Goal: Transaction & Acquisition: Download file/media

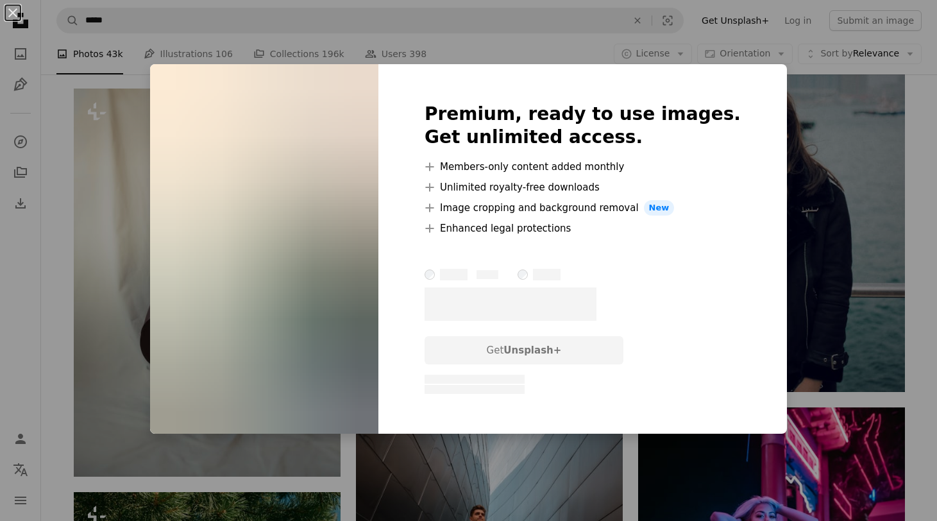
scroll to position [38880, 0]
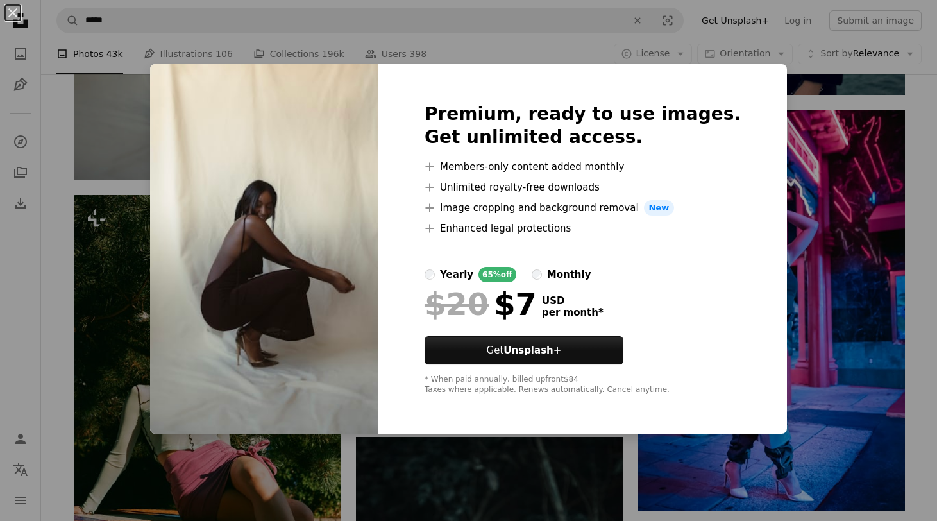
click at [778, 108] on div "An X shape Premium, ready to use images. Get unlimited access. A plus sign Memb…" at bounding box center [468, 260] width 937 height 521
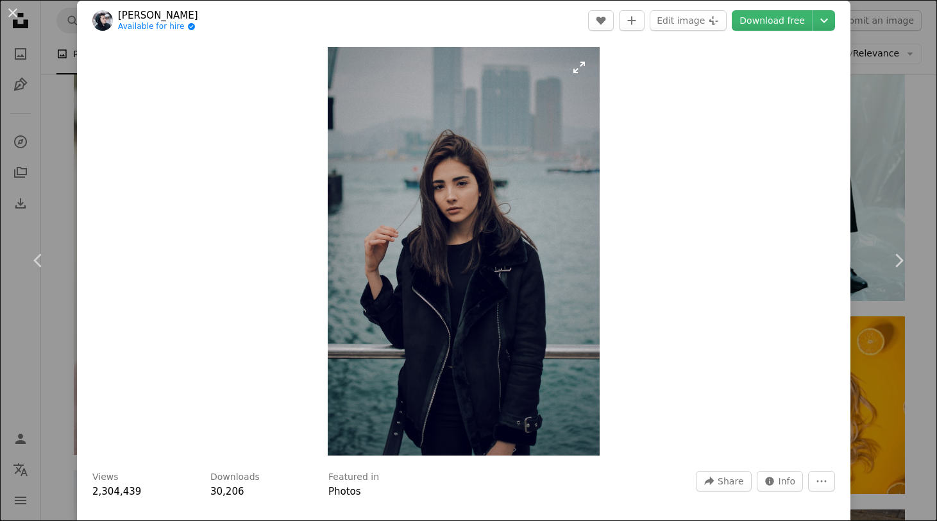
scroll to position [12, 0]
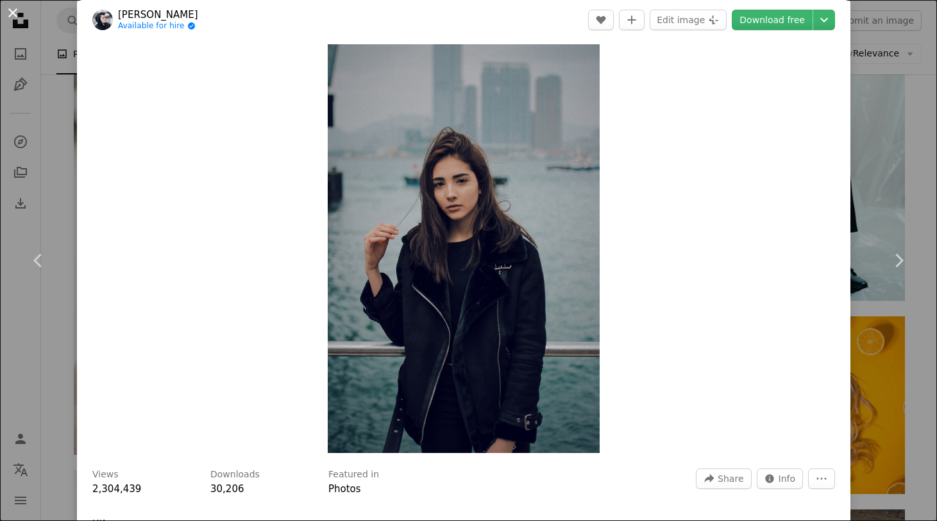
click at [15, 20] on button "An X shape" at bounding box center [12, 12] width 15 height 15
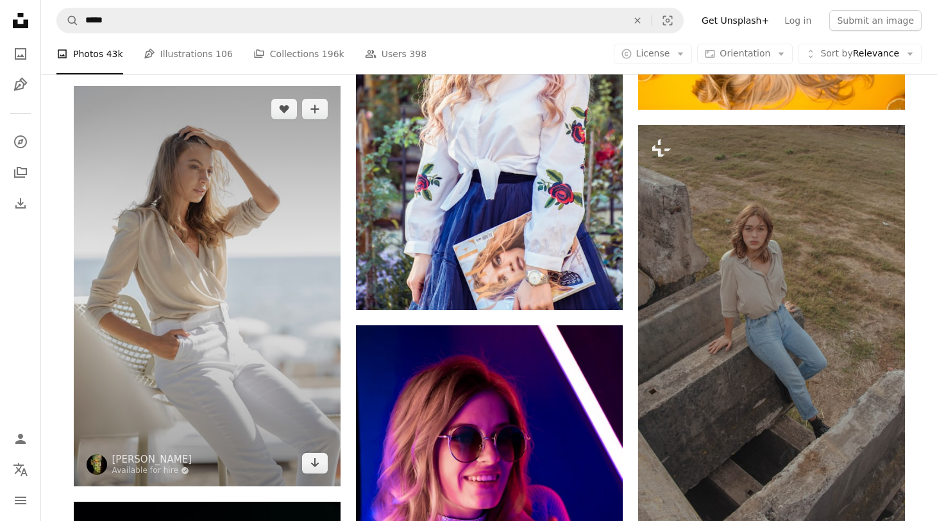
scroll to position [39809, 0]
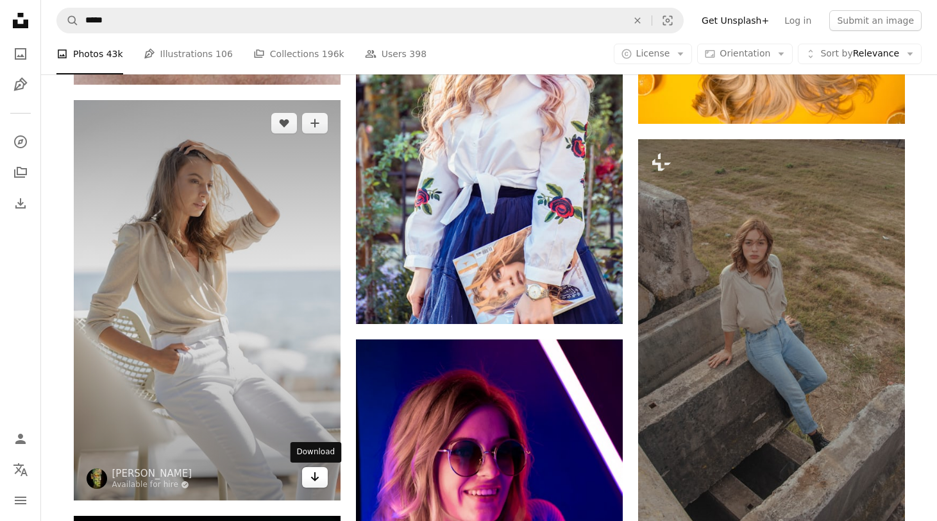
click at [312, 481] on icon "Arrow pointing down" at bounding box center [315, 476] width 10 height 15
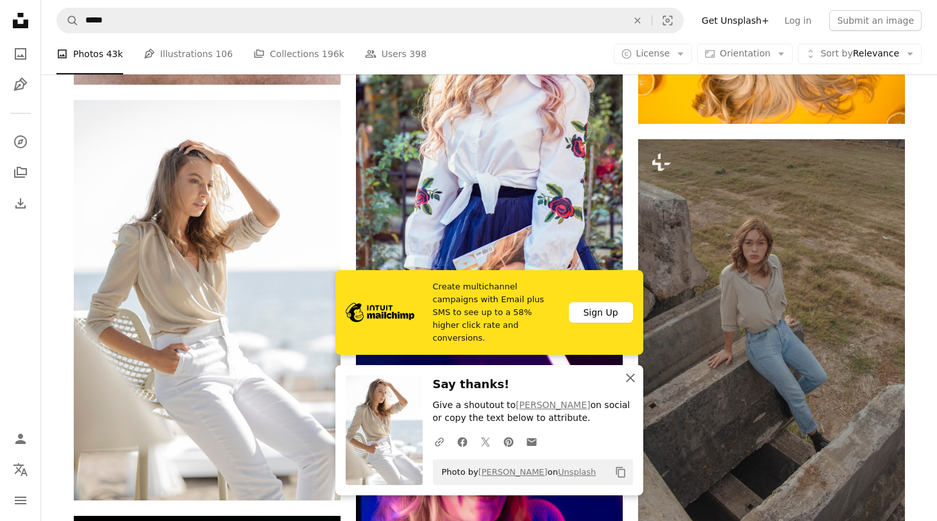
click at [628, 378] on icon "An X shape" at bounding box center [630, 377] width 15 height 15
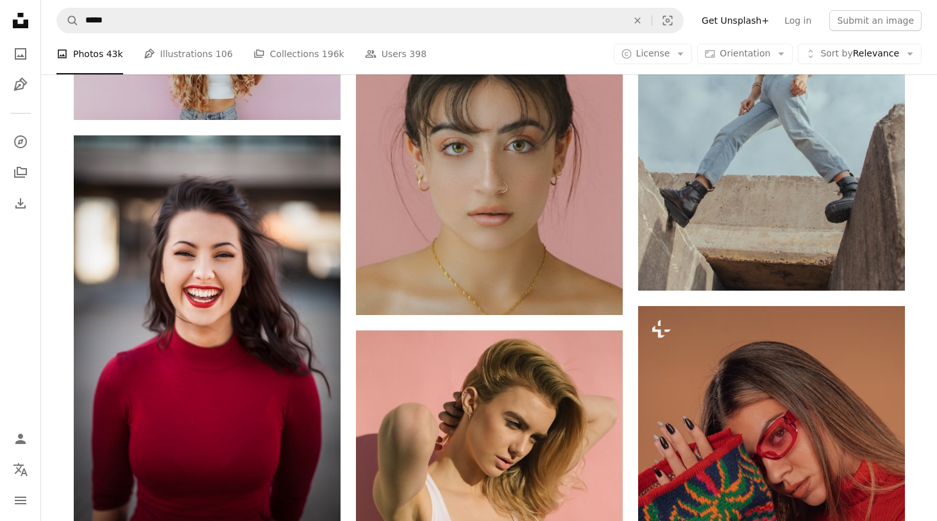
scroll to position [0, 0]
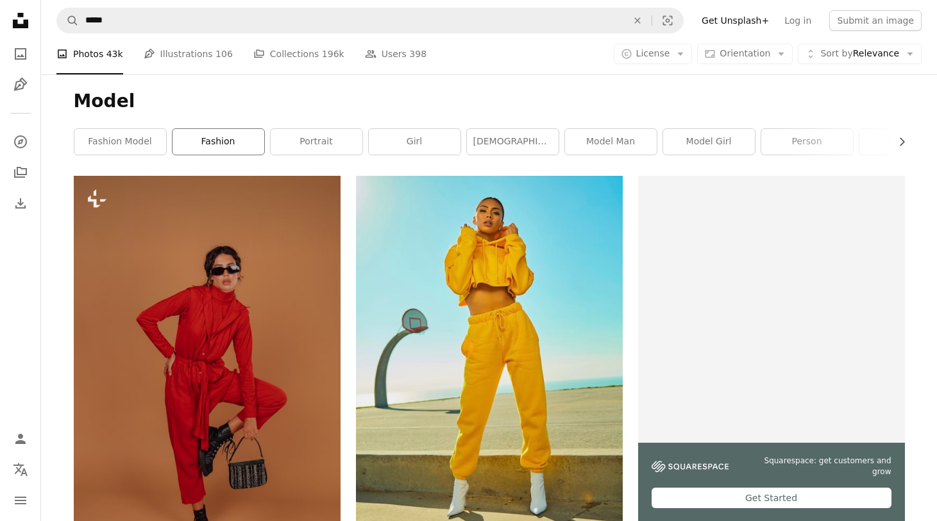
click at [249, 146] on link "fashion" at bounding box center [219, 142] width 92 height 26
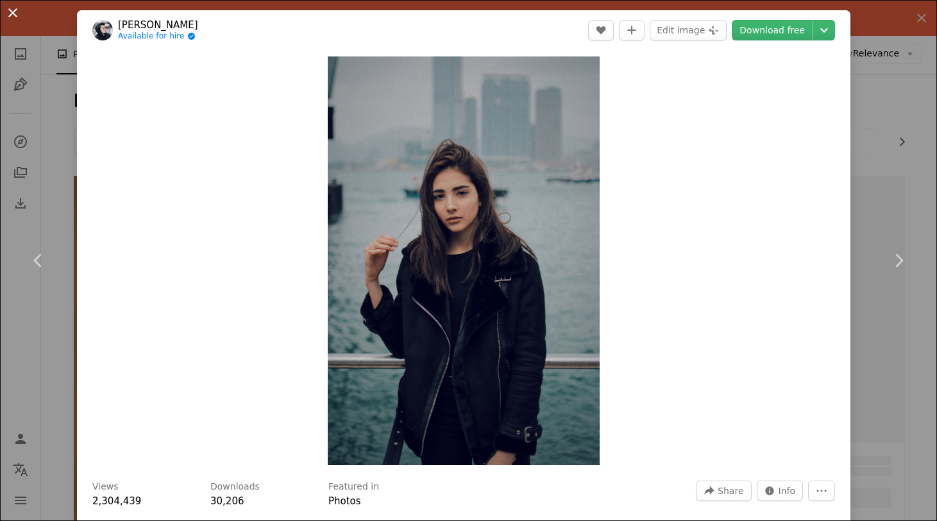
click at [13, 15] on button "An X shape" at bounding box center [12, 12] width 15 height 15
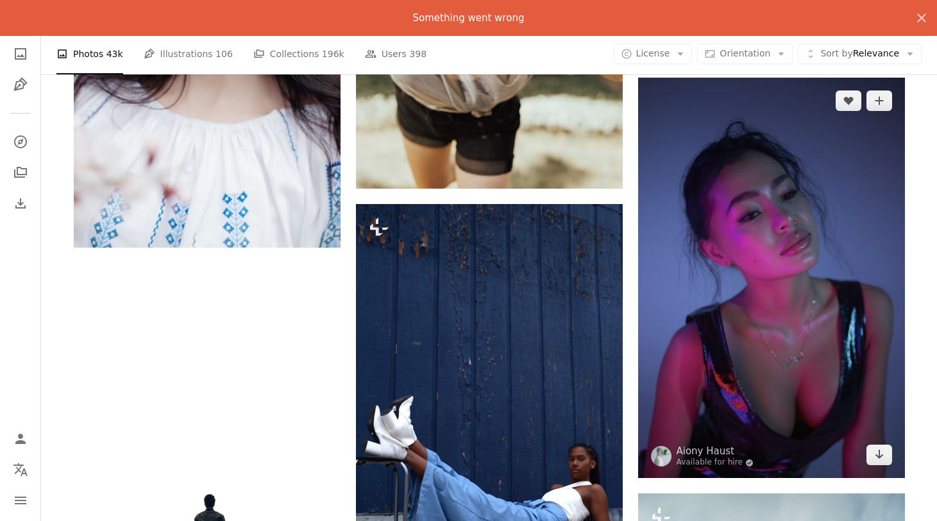
scroll to position [21190, 0]
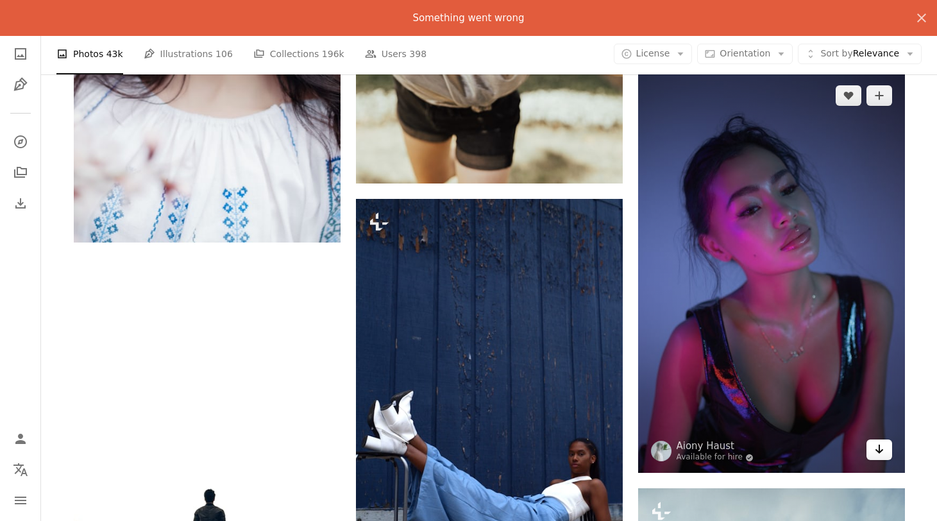
click at [881, 451] on icon "Download" at bounding box center [879, 449] width 8 height 9
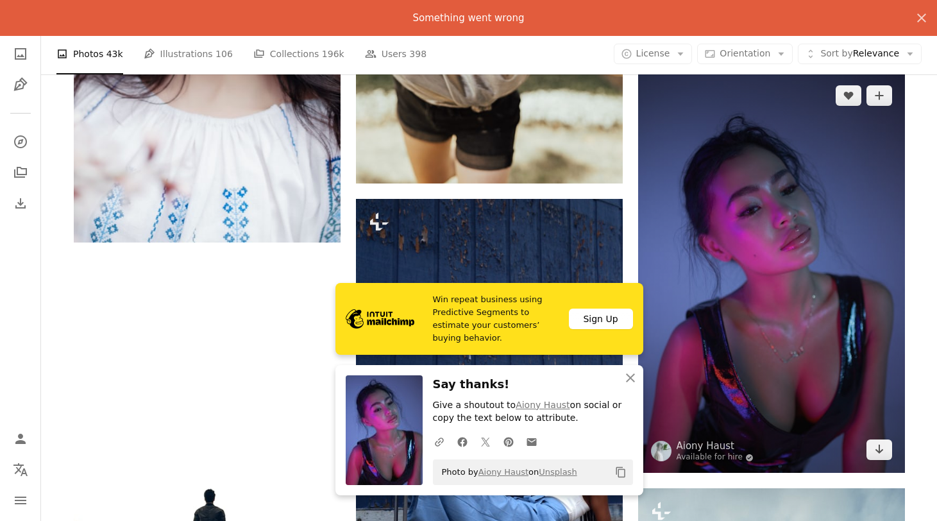
scroll to position [20817, 0]
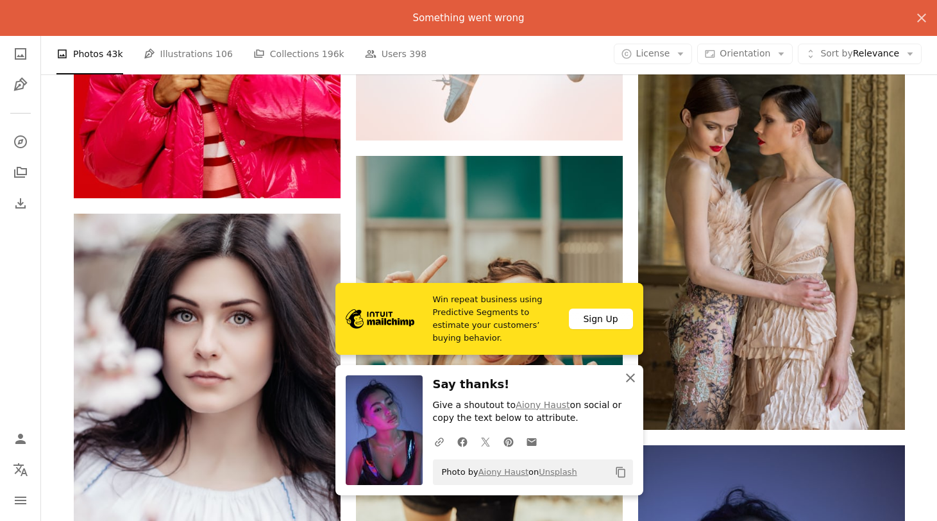
click at [636, 384] on icon "An X shape" at bounding box center [630, 377] width 15 height 15
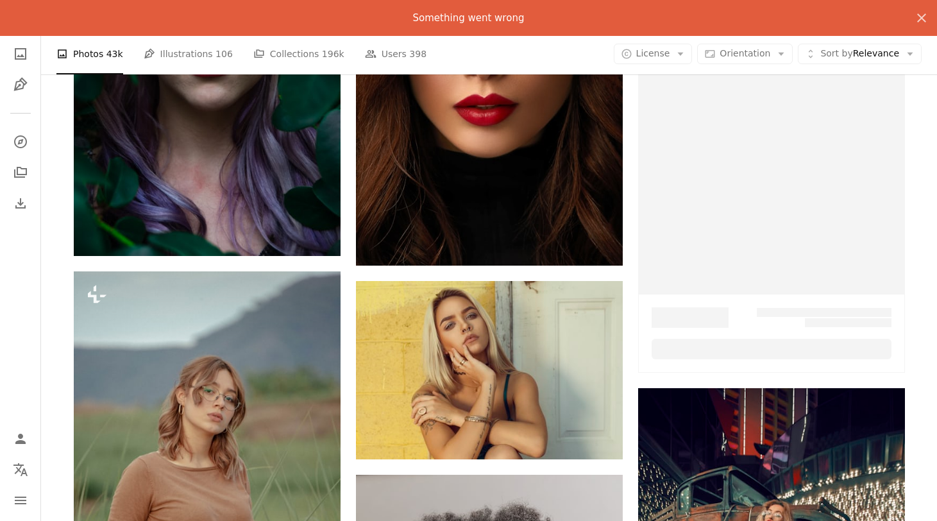
scroll to position [0, 0]
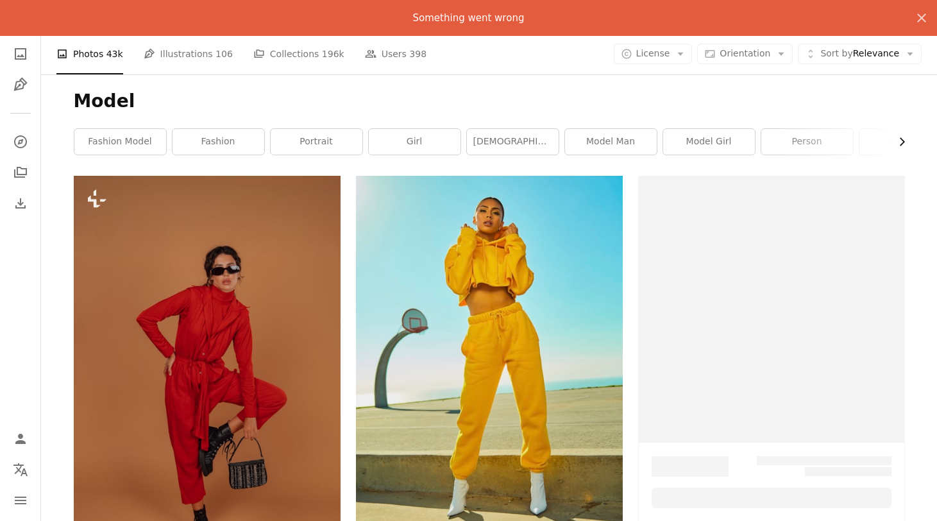
click at [899, 139] on icon "Chevron right" at bounding box center [901, 141] width 13 height 13
click at [652, 144] on link "[DEMOGRAPHIC_DATA] model" at bounding box center [662, 142] width 92 height 26
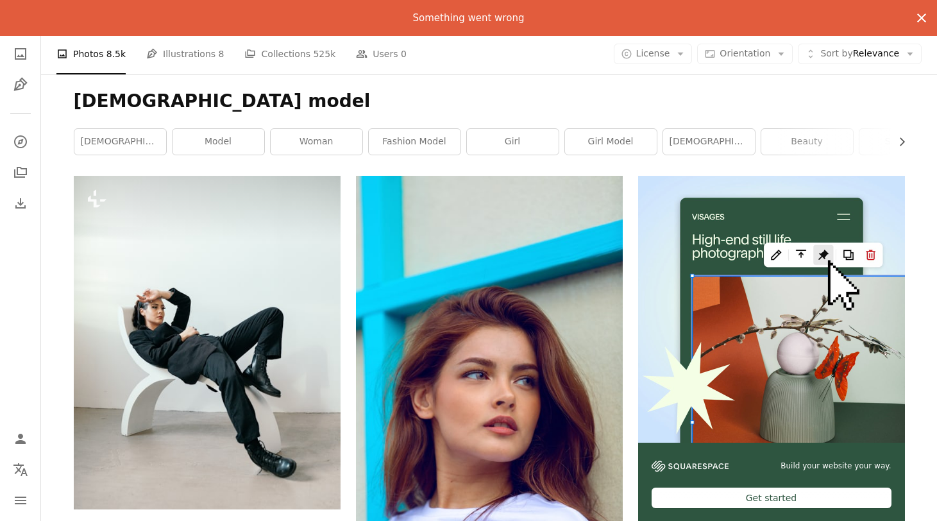
click at [920, 23] on icon "An X shape" at bounding box center [921, 17] width 15 height 15
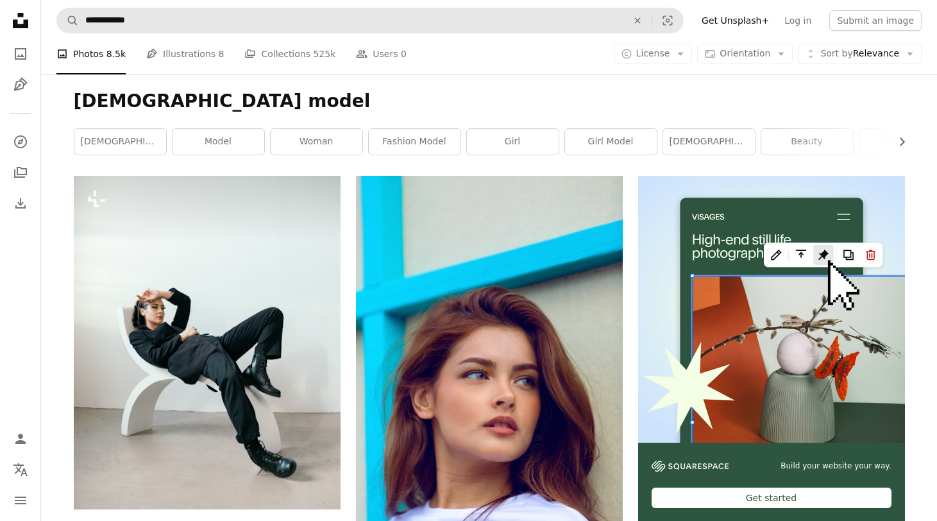
click at [237, 33] on form "**********" at bounding box center [369, 21] width 627 height 26
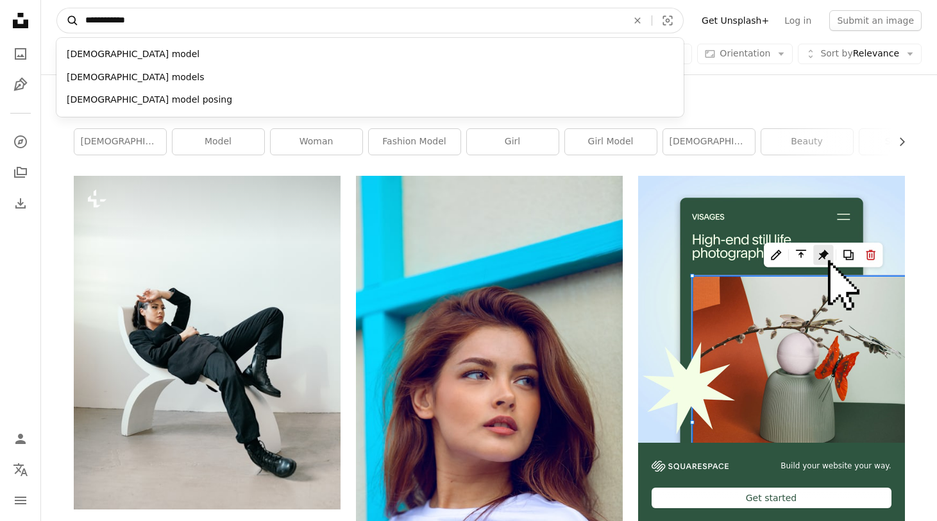
drag, startPoint x: 234, startPoint y: 21, endPoint x: 71, endPoint y: 10, distance: 163.3
click at [71, 13] on form "**********" at bounding box center [369, 21] width 627 height 26
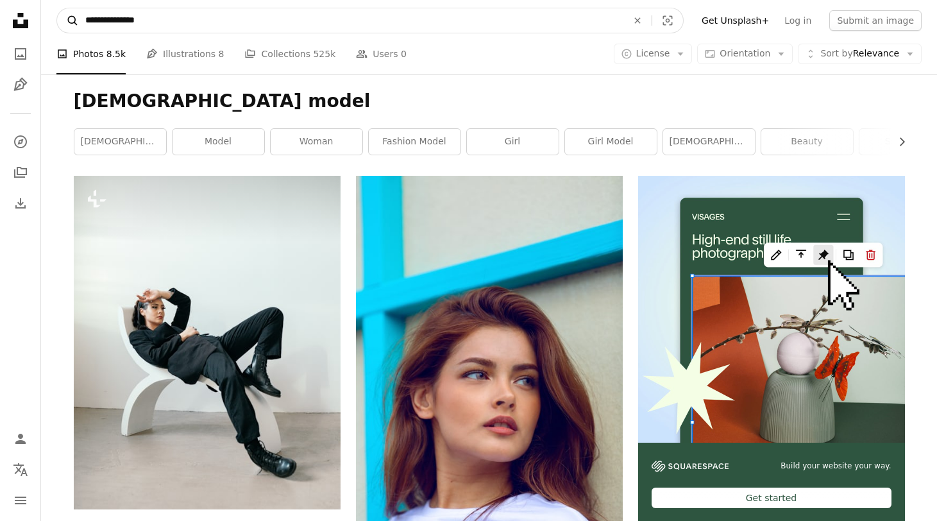
type input "**********"
click button "A magnifying glass" at bounding box center [68, 20] width 22 height 24
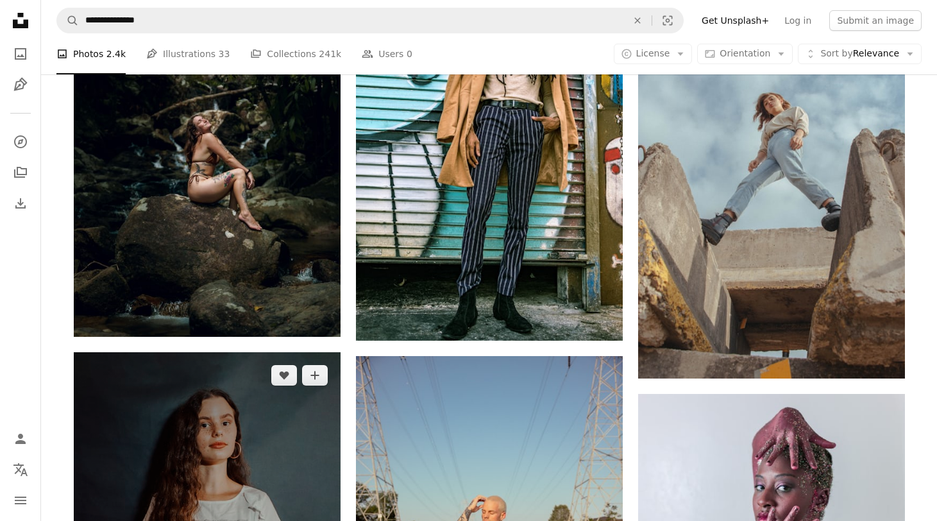
scroll to position [2474, 0]
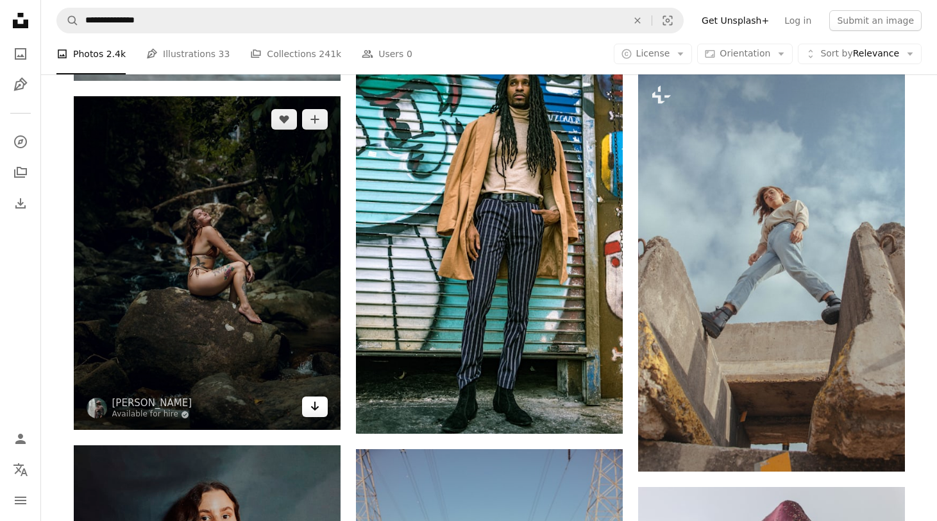
click at [320, 413] on link "Arrow pointing down" at bounding box center [315, 406] width 26 height 21
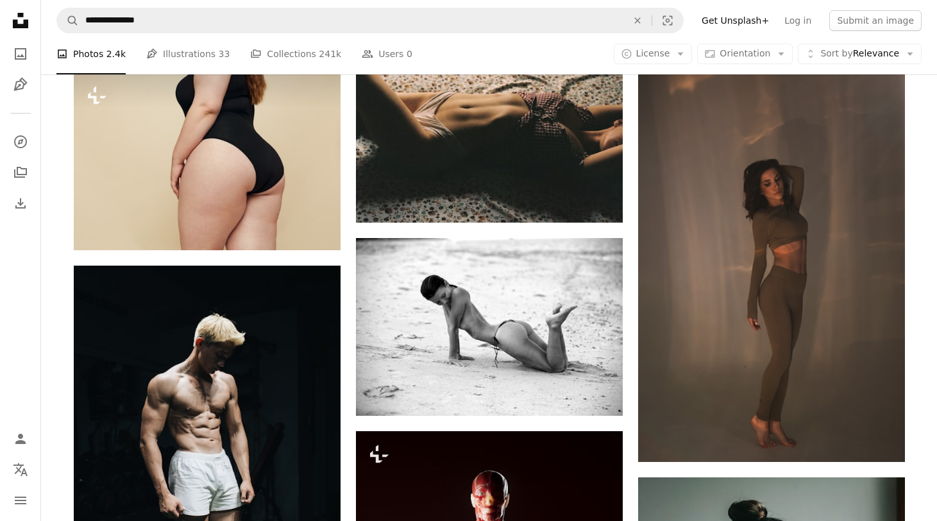
scroll to position [10723, 0]
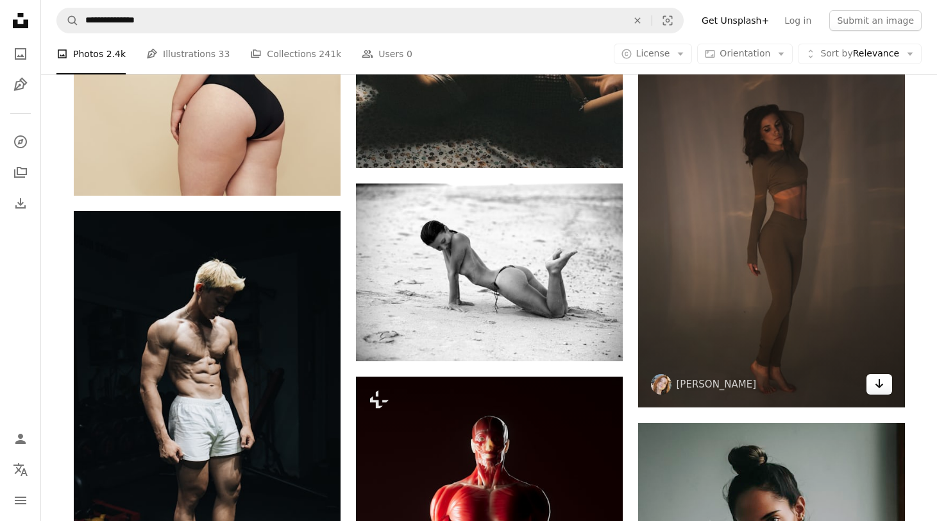
click at [879, 391] on link "Arrow pointing down" at bounding box center [880, 384] width 26 height 21
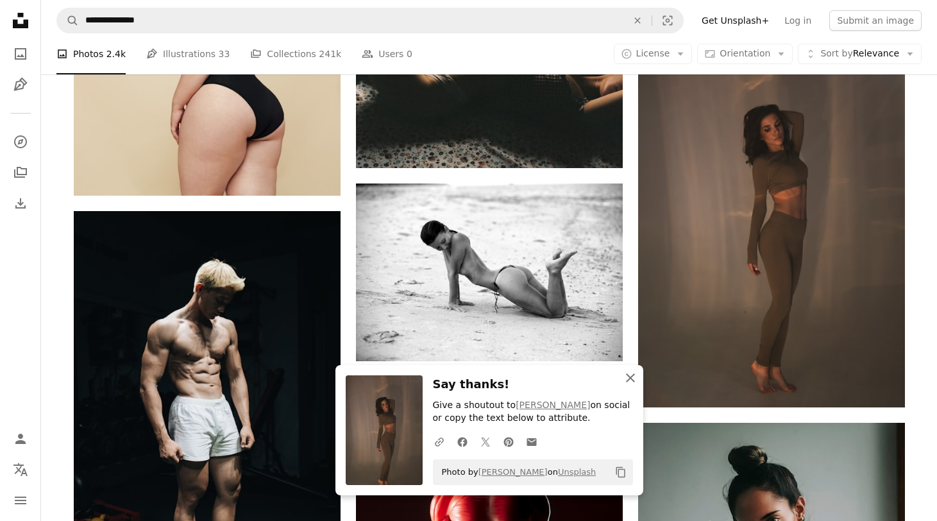
click at [632, 379] on icon "button" at bounding box center [630, 377] width 9 height 9
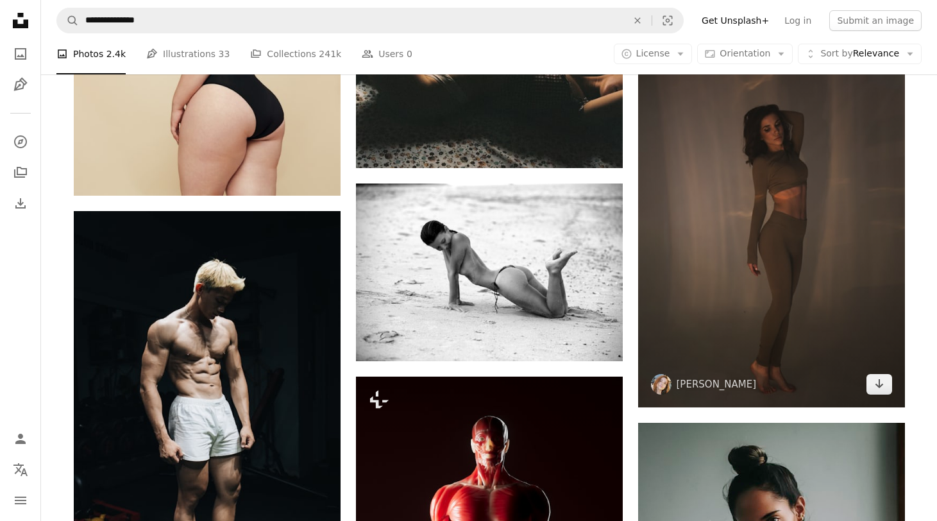
click at [697, 317] on img at bounding box center [771, 207] width 267 height 400
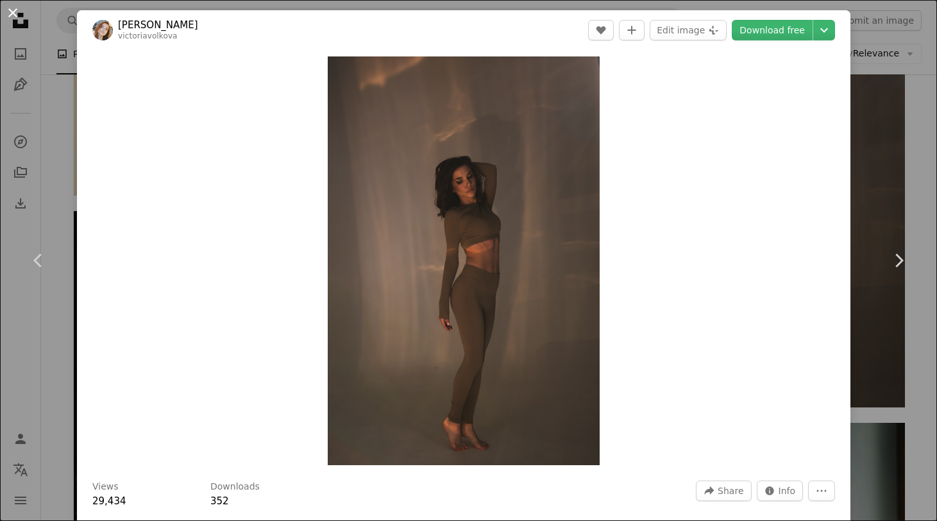
click at [12, 14] on button "An X shape" at bounding box center [12, 12] width 15 height 15
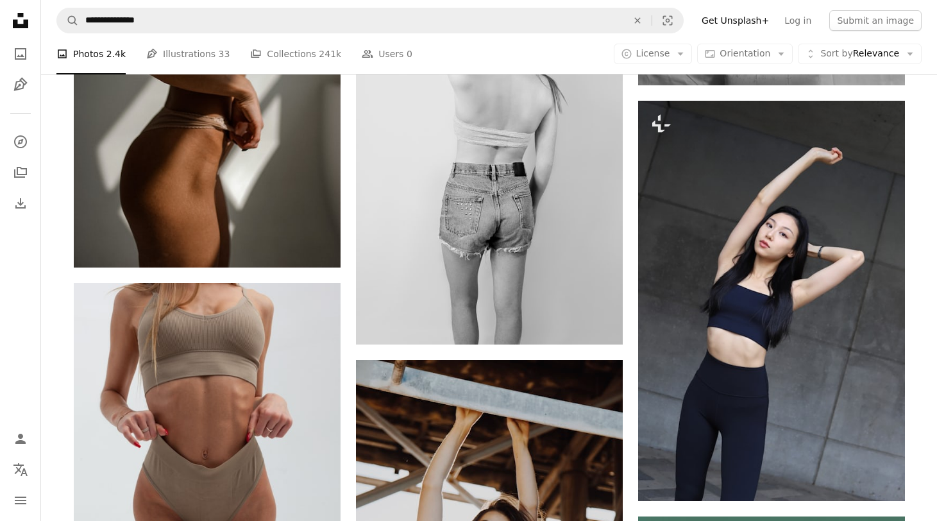
scroll to position [15936, 0]
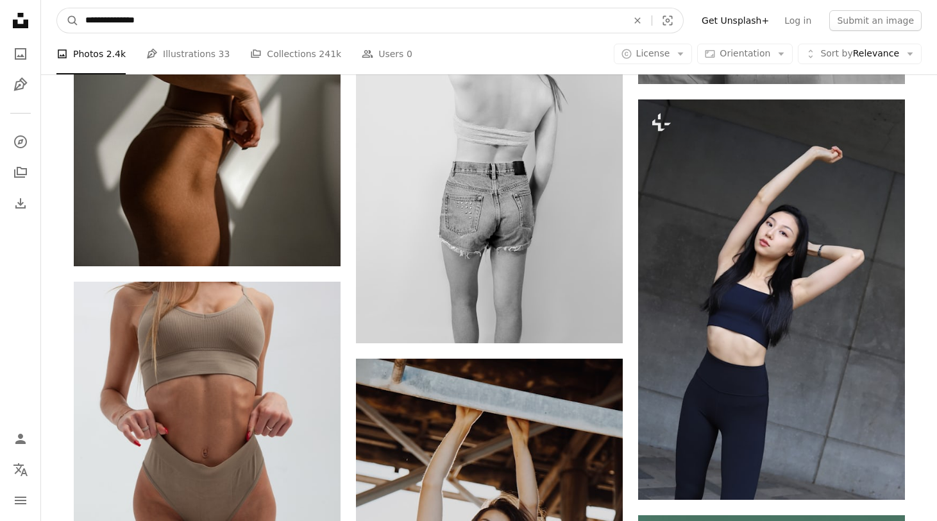
click at [189, 26] on input "**********" at bounding box center [351, 20] width 545 height 24
type input "**********"
click at [57, 8] on button "A magnifying glass" at bounding box center [68, 20] width 22 height 24
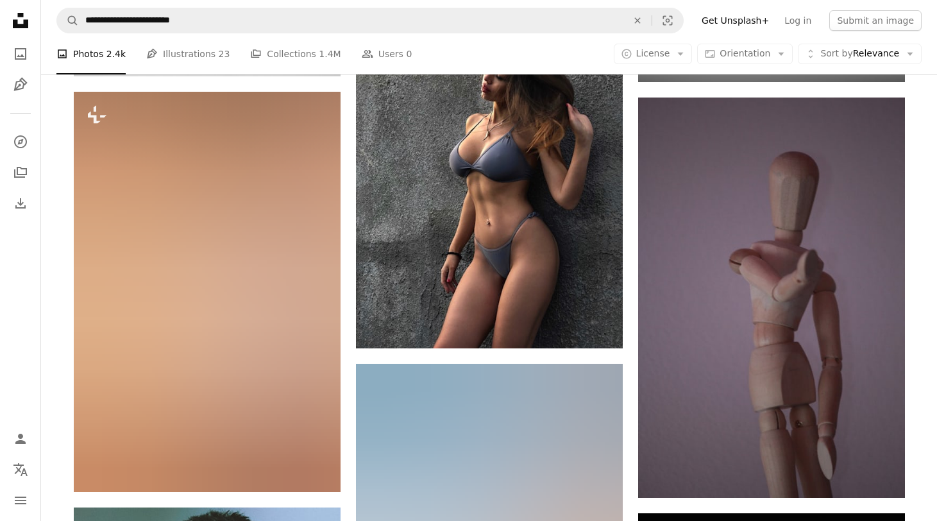
scroll to position [4076, 0]
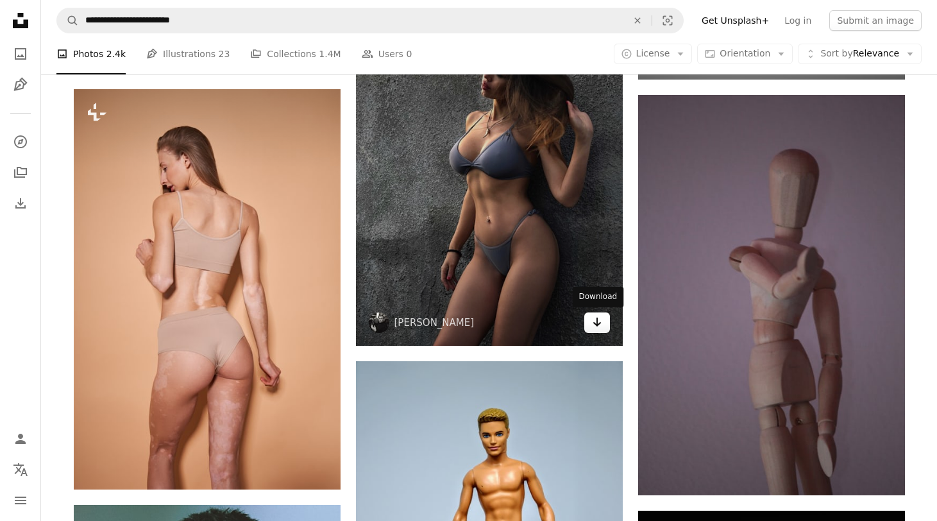
click at [600, 327] on icon "Arrow pointing down" at bounding box center [597, 321] width 10 height 15
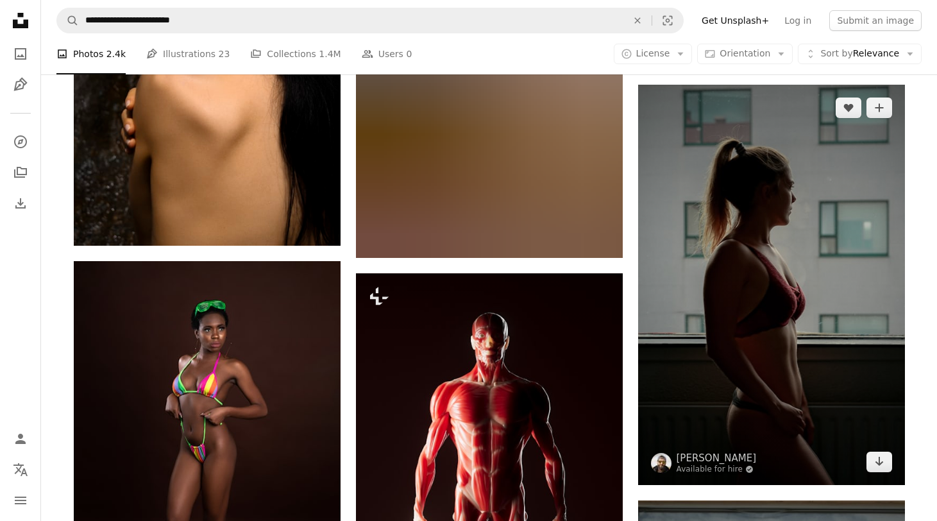
scroll to position [6552, 0]
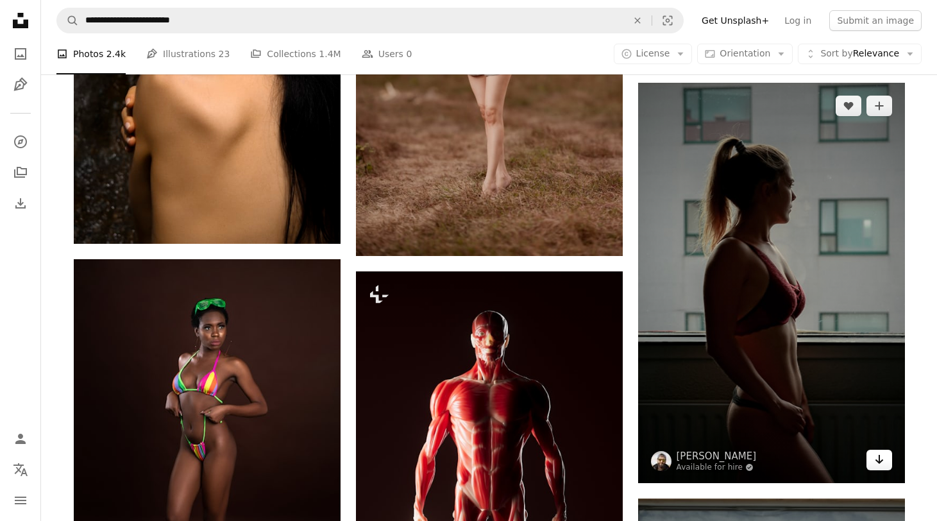
click at [876, 463] on icon "Arrow pointing down" at bounding box center [879, 459] width 10 height 15
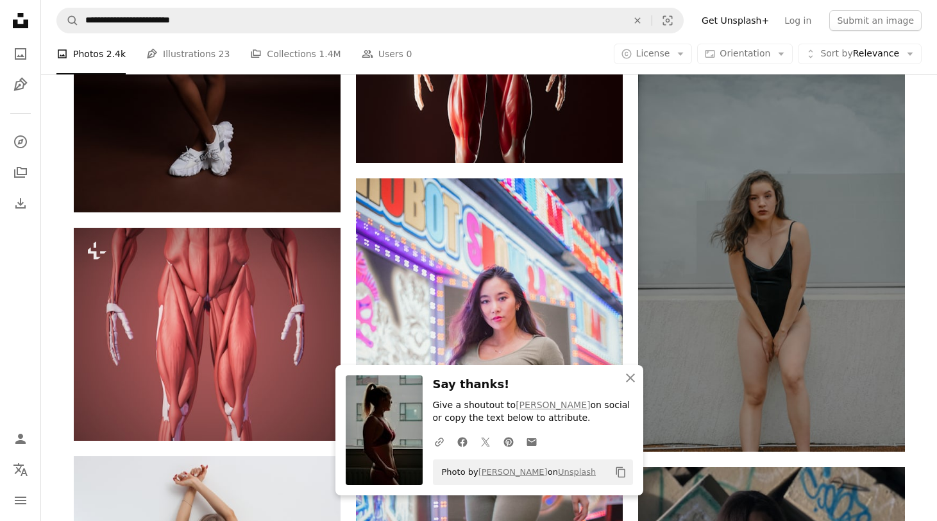
scroll to position [7003, 0]
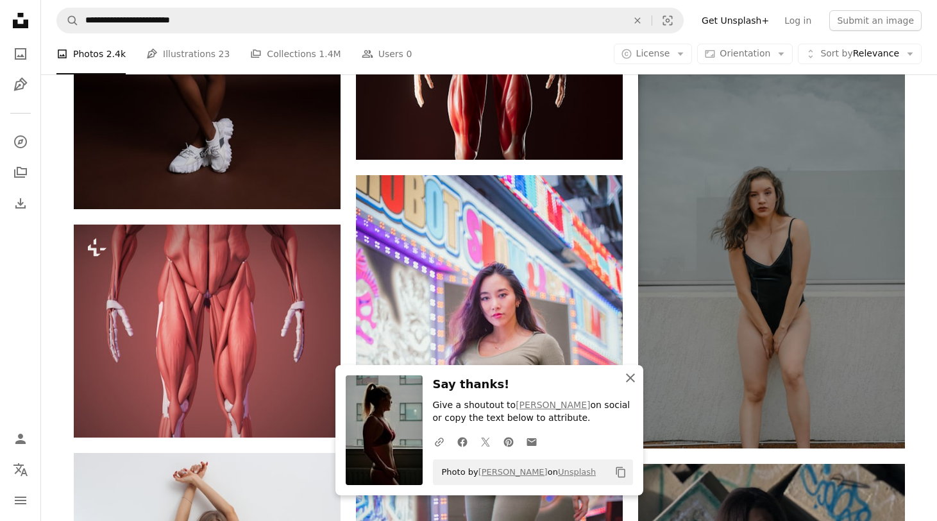
click at [631, 384] on icon "An X shape" at bounding box center [630, 377] width 15 height 15
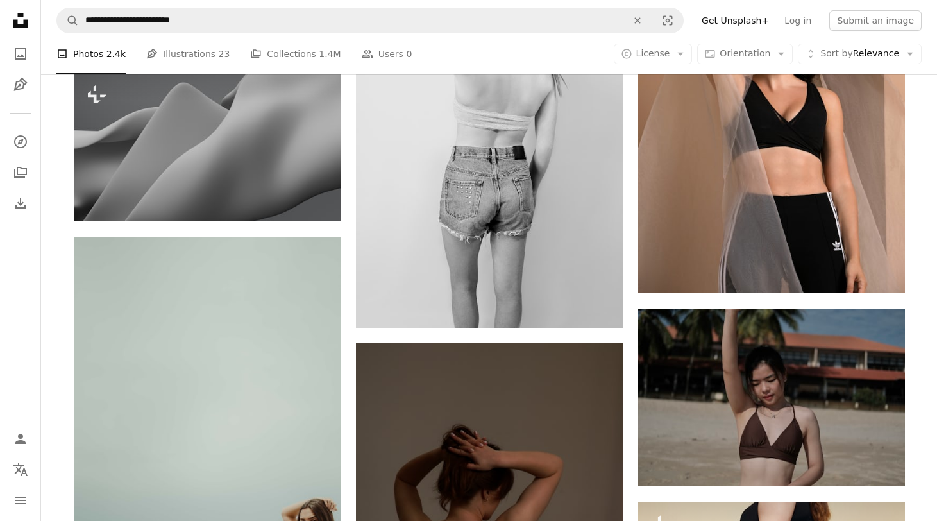
scroll to position [14507, 0]
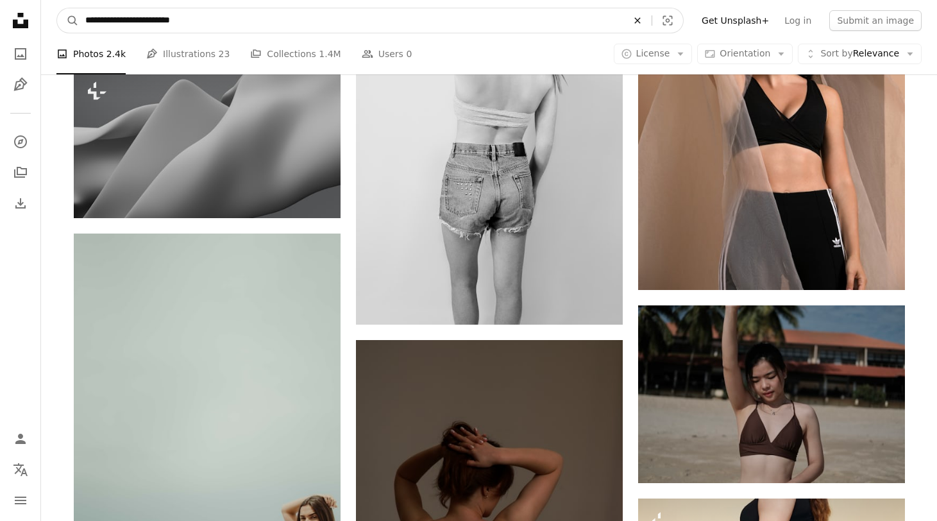
click at [647, 20] on icon "An X shape" at bounding box center [637, 20] width 28 height 10
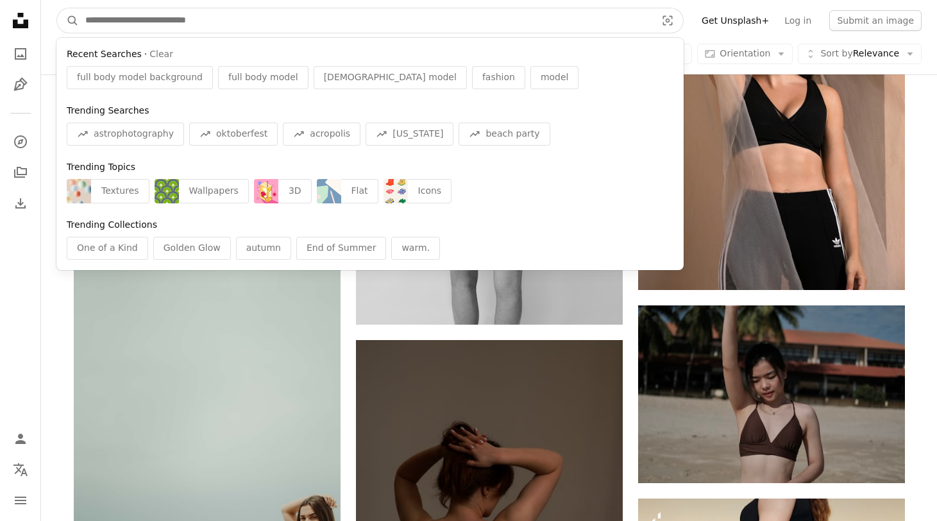
click at [588, 21] on input "Find visuals sitewide" at bounding box center [365, 20] width 573 height 24
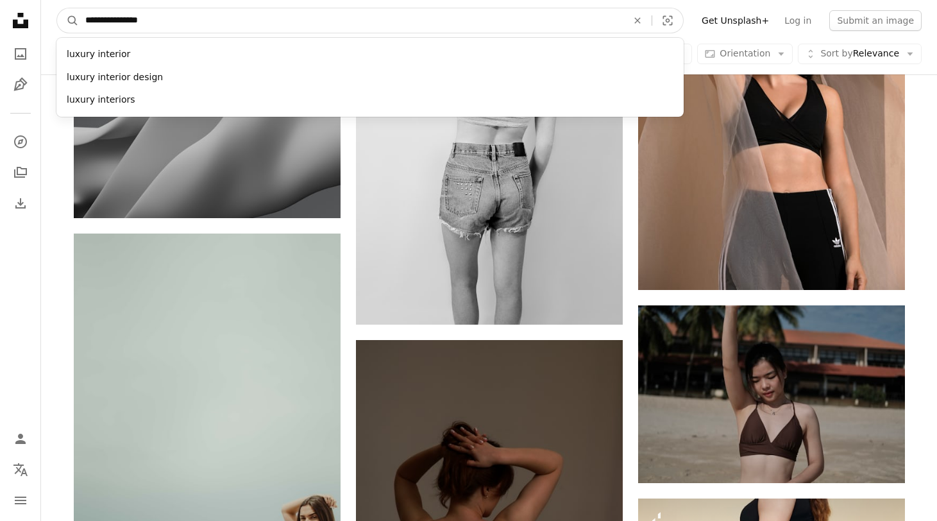
type input "**********"
click at [57, 8] on button "A magnifying glass" at bounding box center [68, 20] width 22 height 24
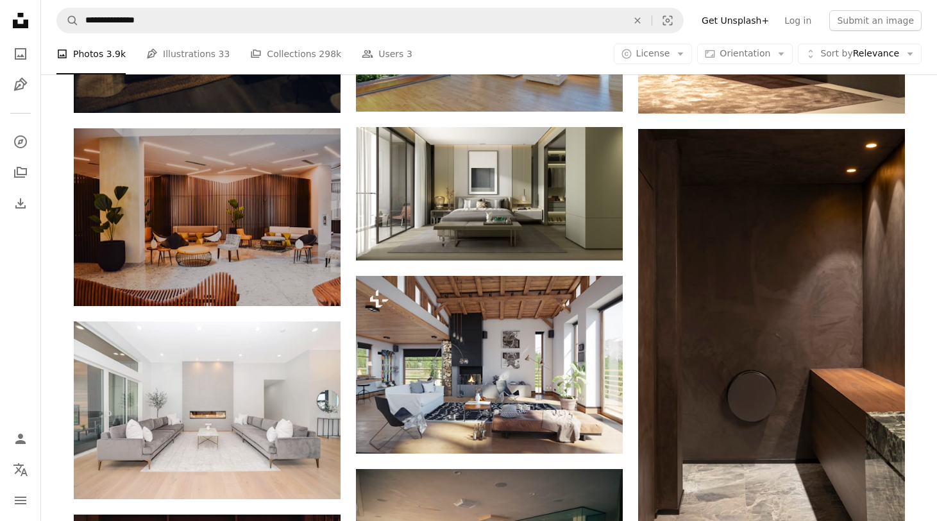
scroll to position [1332, 0]
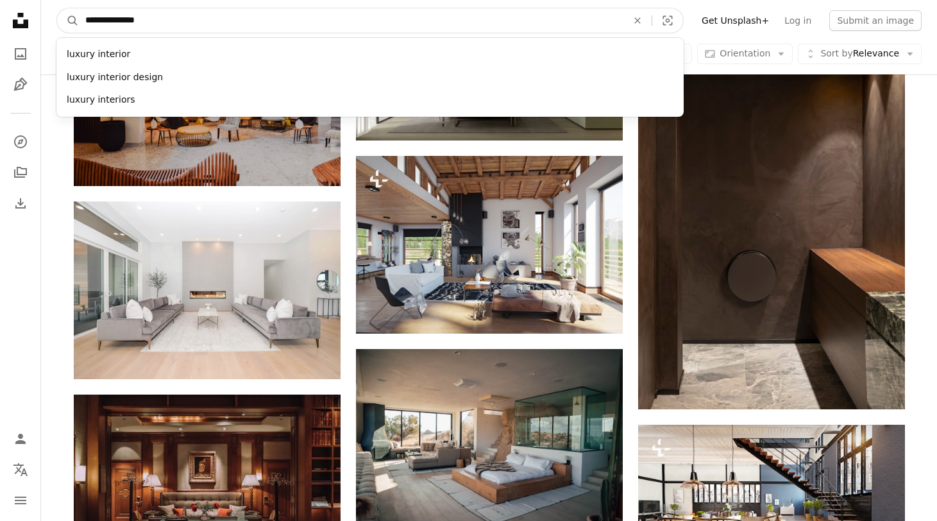
drag, startPoint x: 264, startPoint y: 30, endPoint x: 112, endPoint y: 17, distance: 152.5
click at [112, 17] on input "**********" at bounding box center [351, 20] width 545 height 24
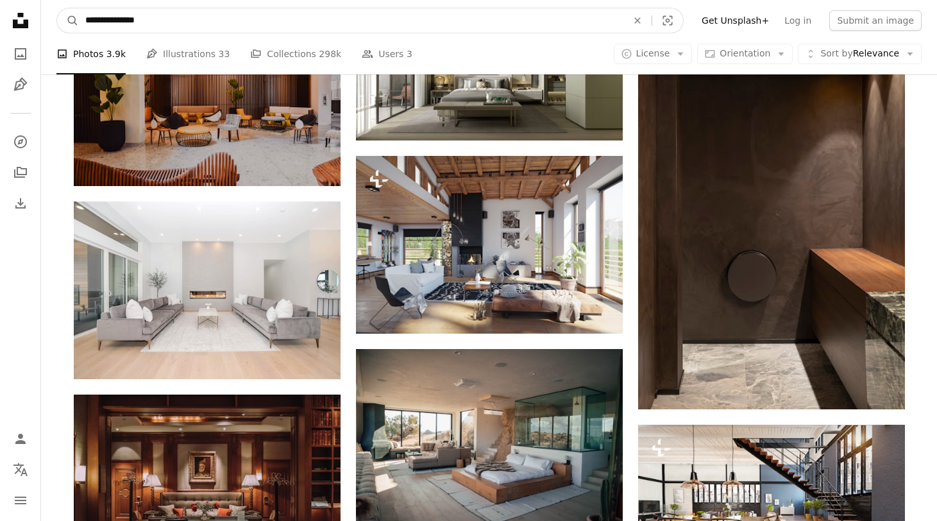
type input "**********"
click at [57, 8] on button "A magnifying glass" at bounding box center [68, 20] width 22 height 24
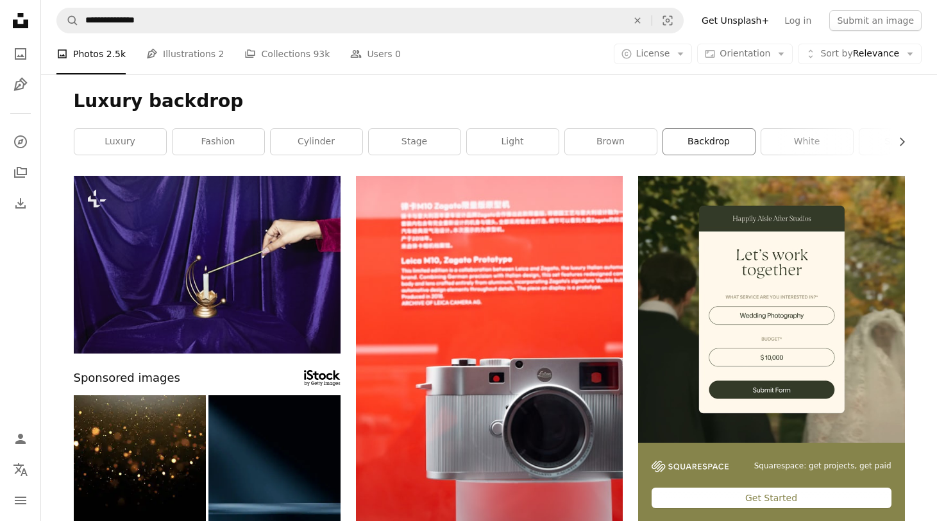
click at [717, 149] on link "backdrop" at bounding box center [709, 142] width 92 height 26
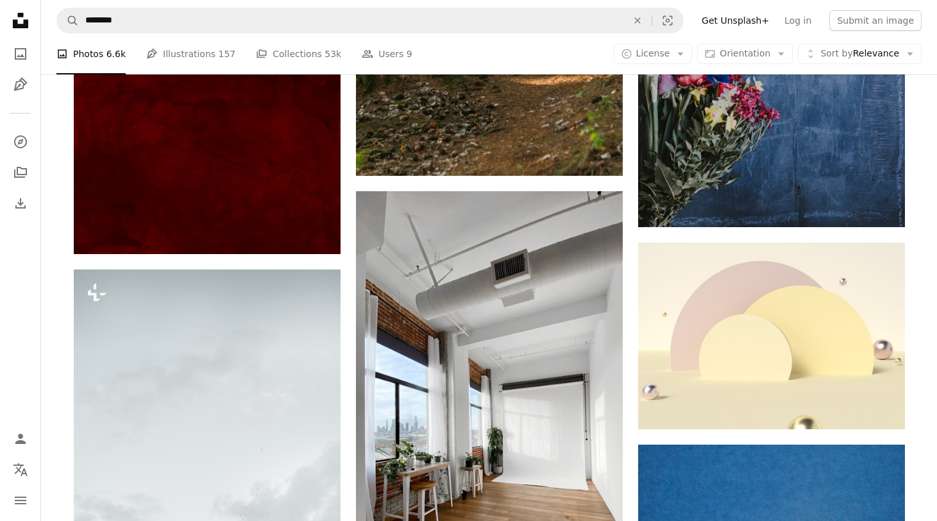
scroll to position [9179, 0]
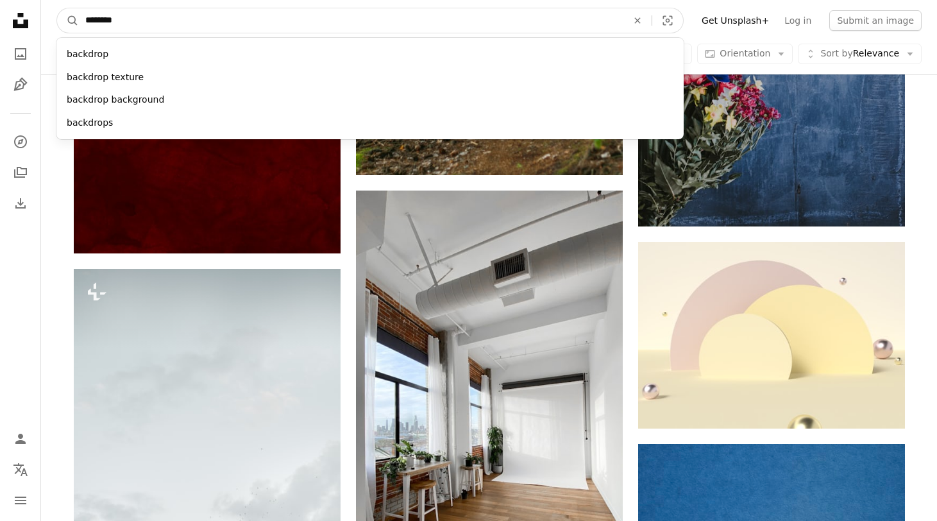
drag, startPoint x: 304, startPoint y: 21, endPoint x: 83, endPoint y: 18, distance: 220.7
click at [83, 18] on input "********" at bounding box center [351, 20] width 545 height 24
click at [84, 19] on input "********" at bounding box center [351, 20] width 545 height 24
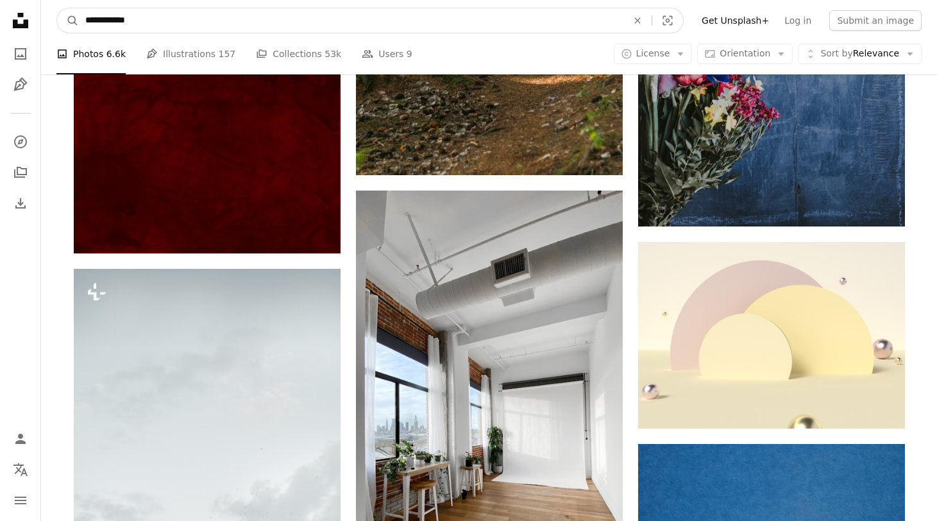
type input "**********"
click button "A magnifying glass" at bounding box center [68, 20] width 22 height 24
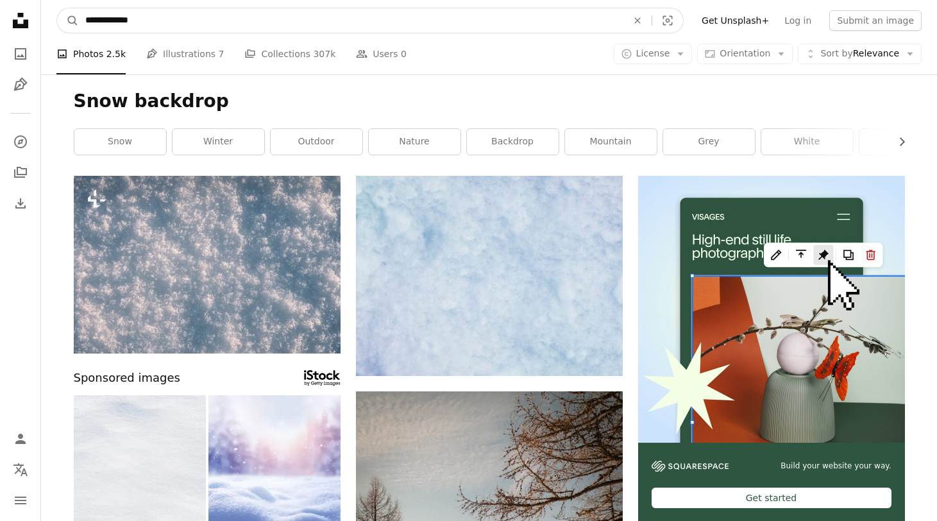
click at [187, 28] on input "**********" at bounding box center [351, 20] width 545 height 24
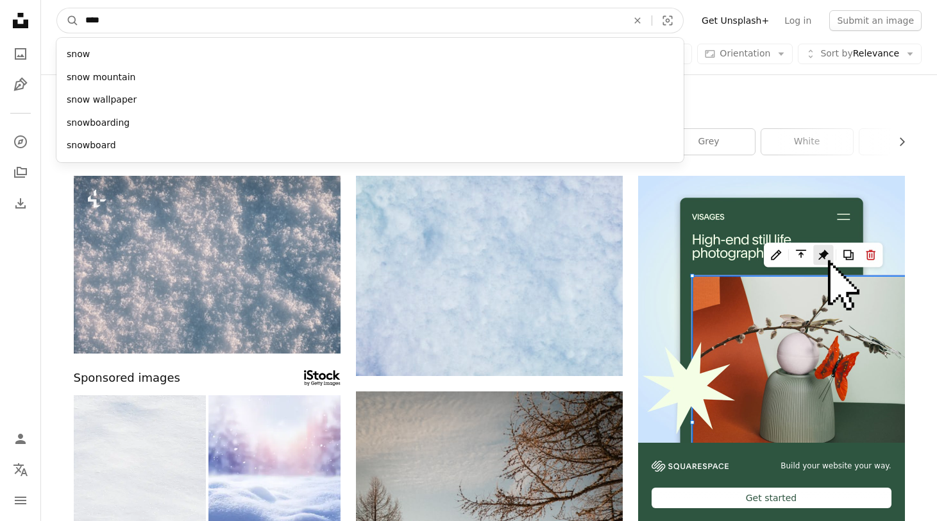
type input "****"
click at [57, 8] on button "A magnifying glass" at bounding box center [68, 20] width 22 height 24
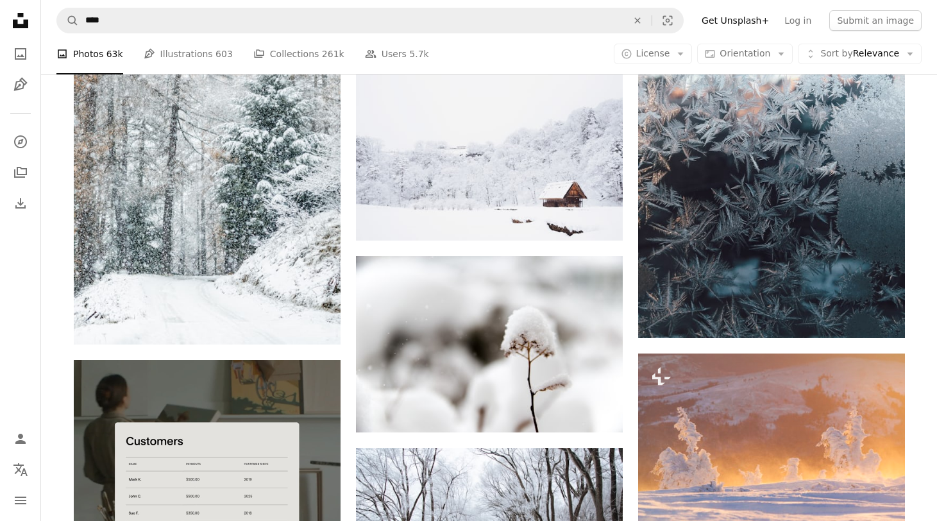
scroll to position [2284, 0]
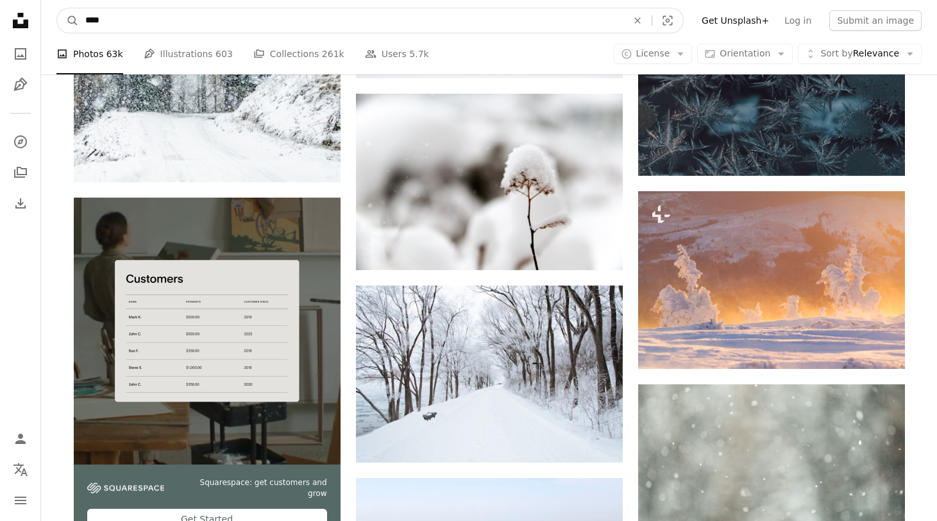
click at [293, 24] on input "****" at bounding box center [351, 20] width 545 height 24
type input "**********"
click at [57, 8] on button "A magnifying glass" at bounding box center [68, 20] width 22 height 24
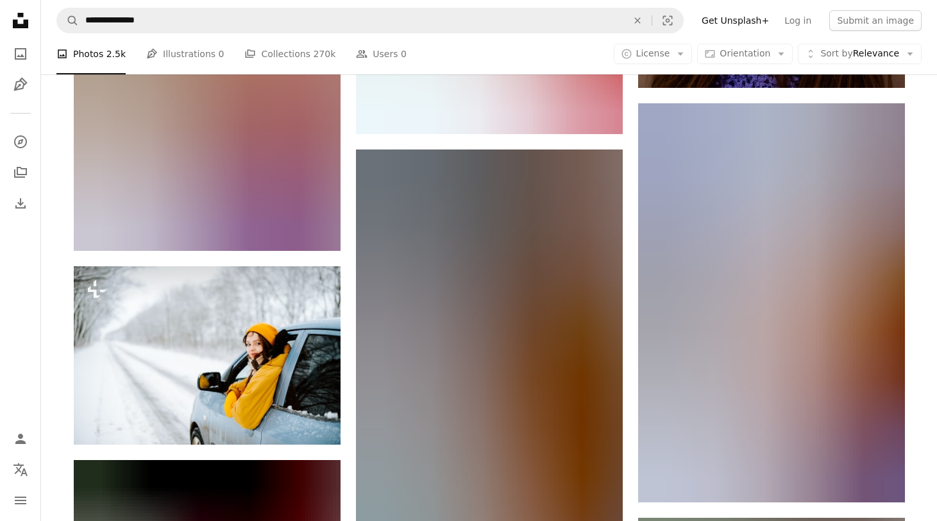
scroll to position [1872, 0]
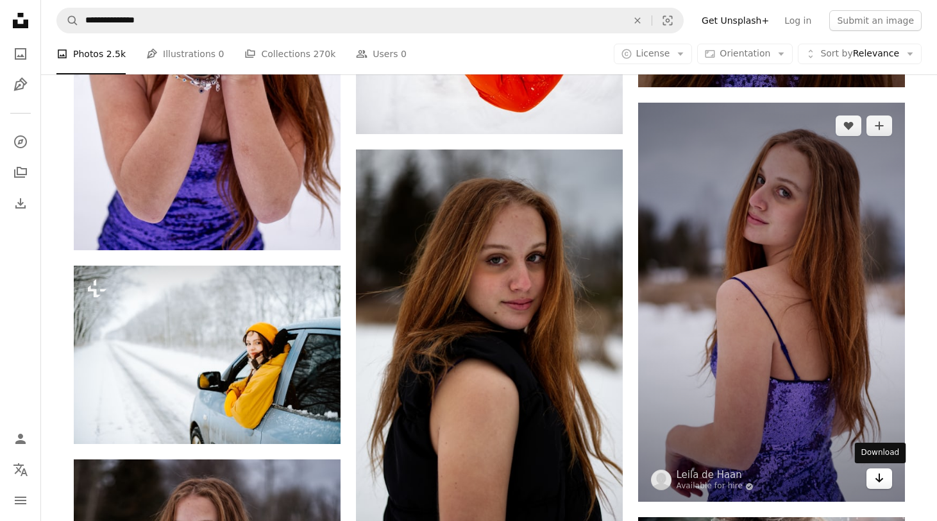
click at [878, 479] on icon "Download" at bounding box center [879, 477] width 8 height 9
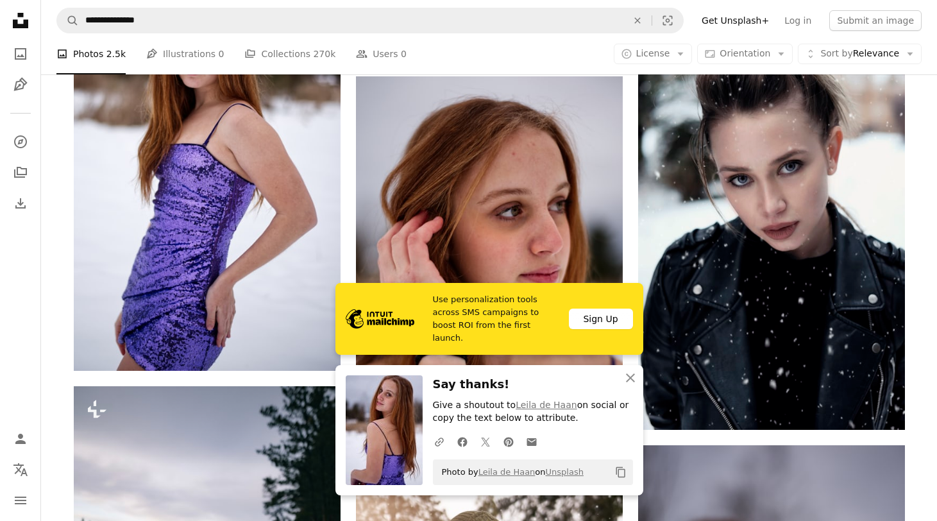
scroll to position [2368, 0]
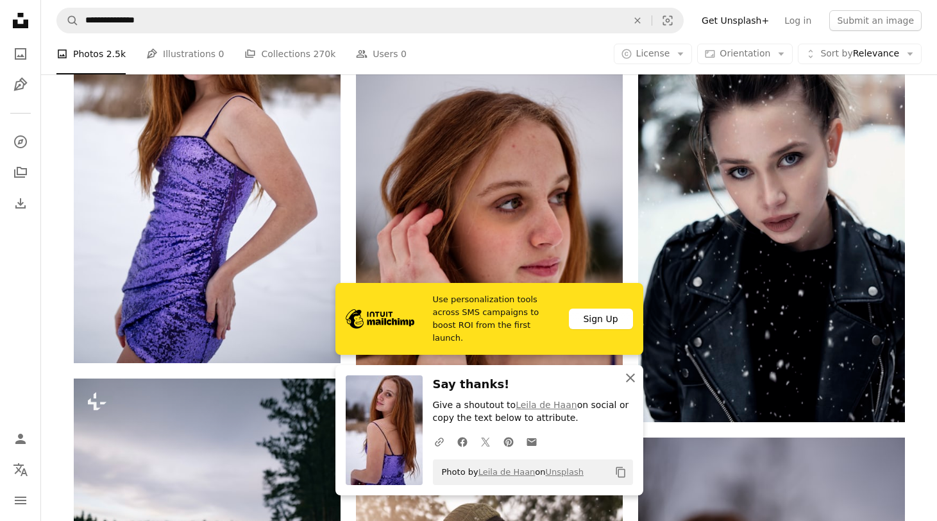
click at [632, 381] on icon "An X shape" at bounding box center [630, 377] width 15 height 15
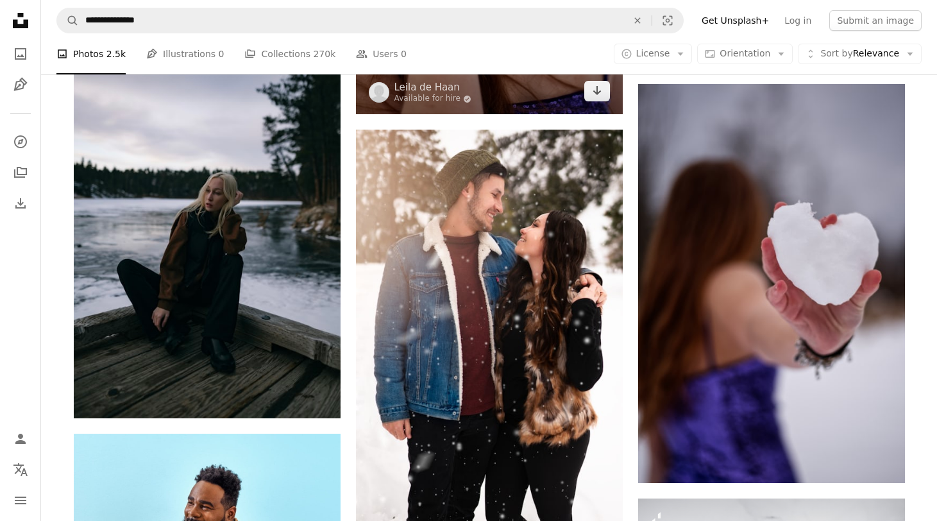
scroll to position [2723, 0]
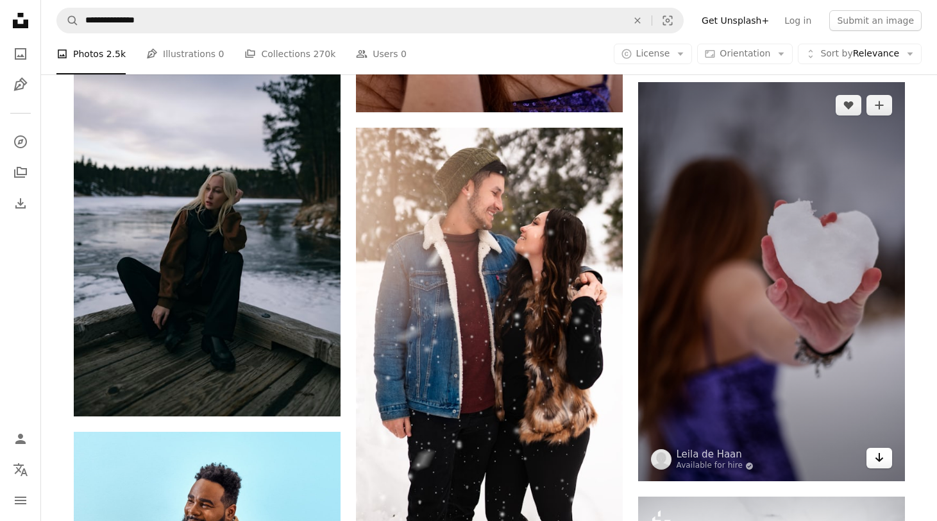
click at [875, 462] on icon "Arrow pointing down" at bounding box center [879, 457] width 10 height 15
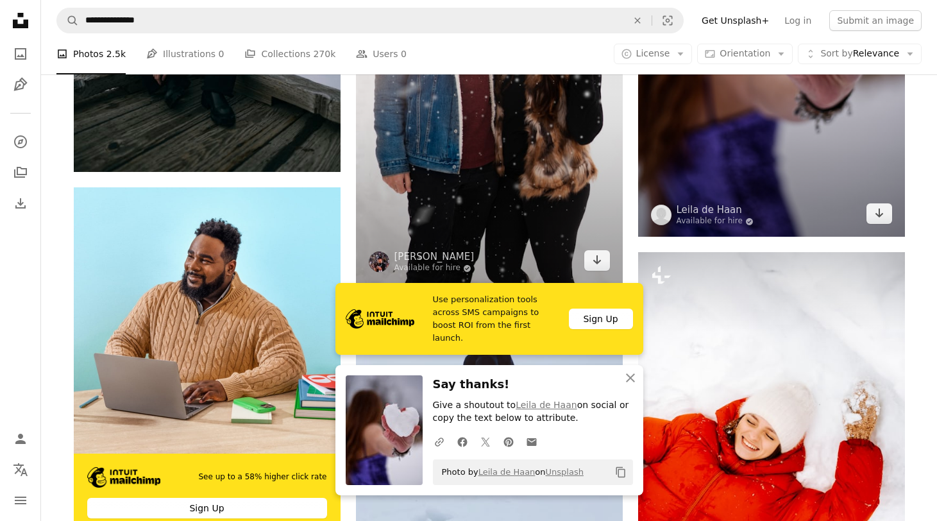
scroll to position [2981, 0]
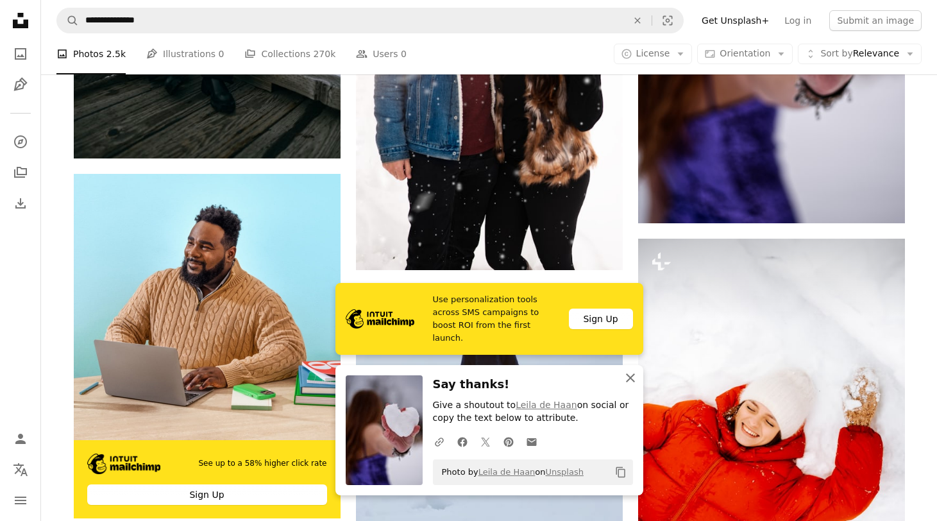
click at [622, 380] on button "An X shape Close" at bounding box center [631, 378] width 26 height 26
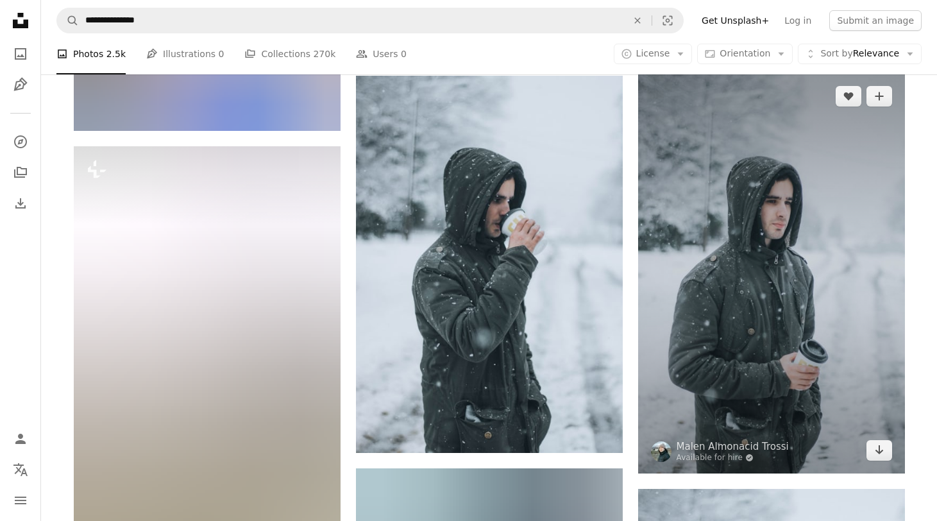
scroll to position [3564, 0]
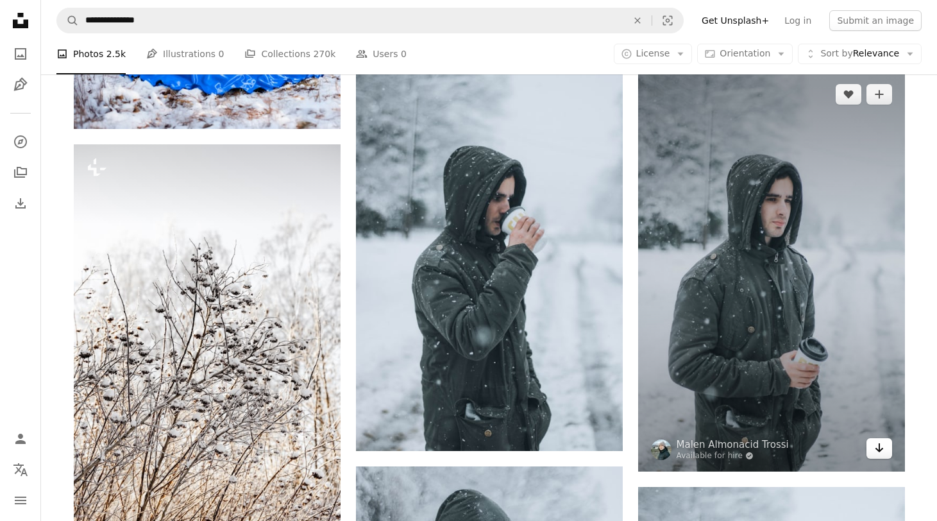
click at [872, 452] on link "Arrow pointing down" at bounding box center [880, 448] width 26 height 21
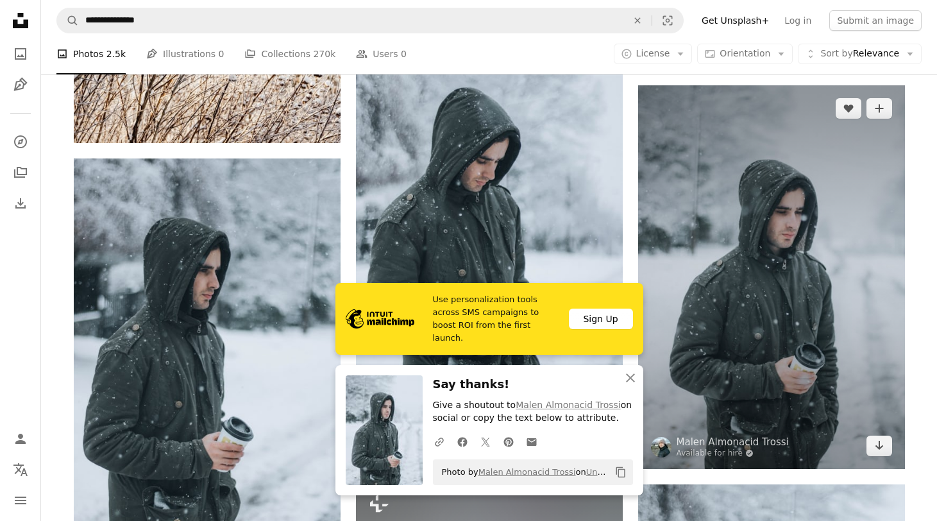
scroll to position [4021, 0]
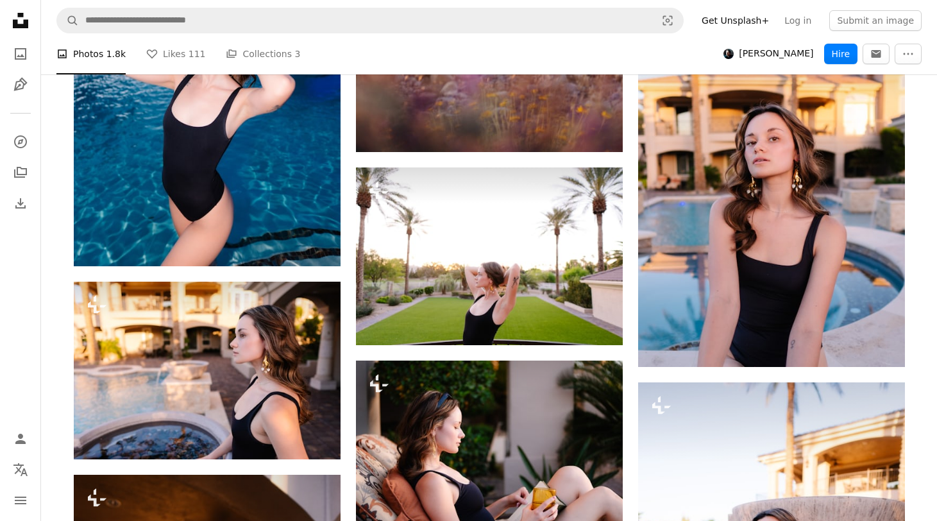
scroll to position [20398, 0]
